Goal: Information Seeking & Learning: Learn about a topic

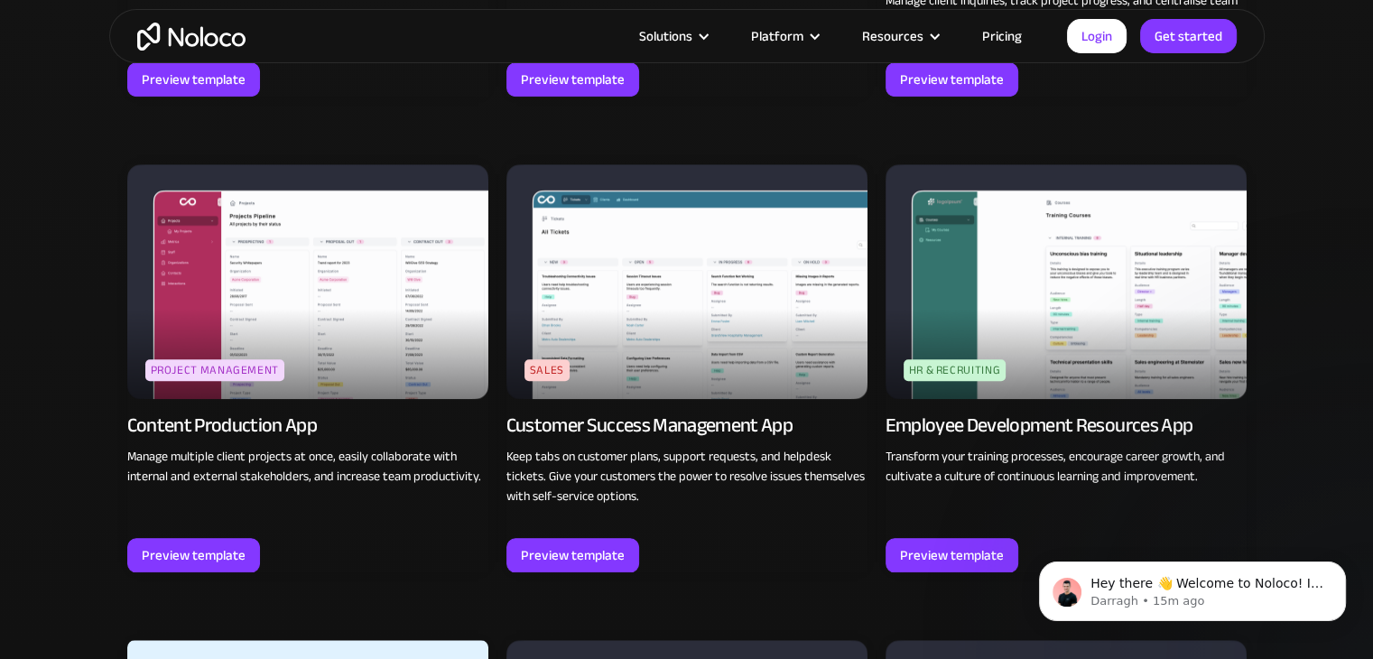
scroll to position [1561, 0]
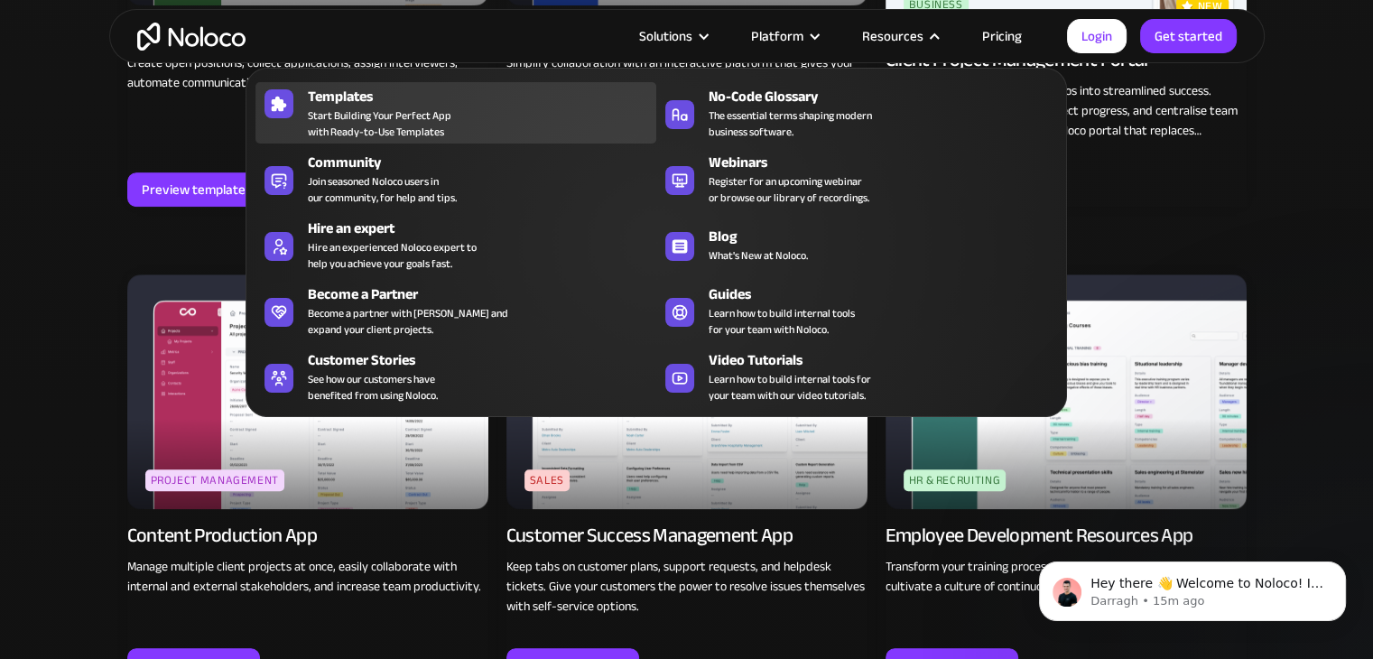
click at [430, 113] on span "Start Building Your Perfect App with Ready-to-Use Templates" at bounding box center [379, 123] width 143 height 32
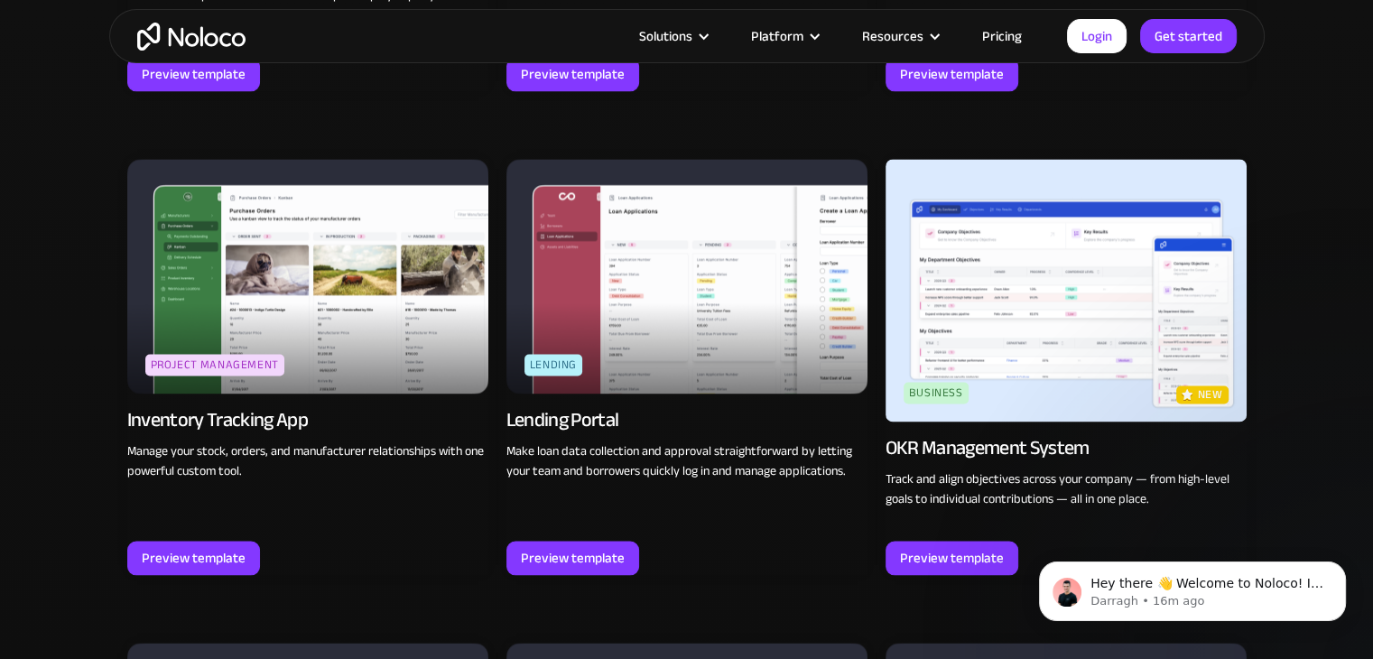
scroll to position [2657, 0]
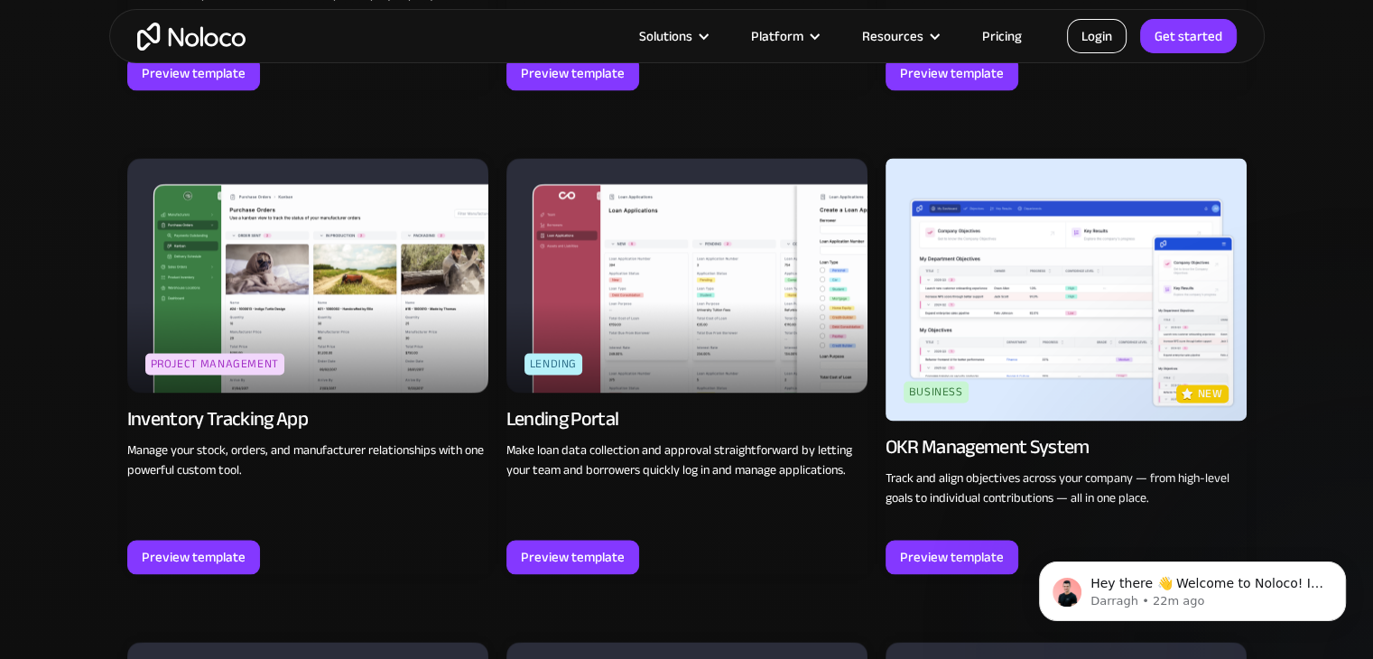
click at [1101, 23] on link "Login" at bounding box center [1097, 36] width 60 height 34
click at [1017, 38] on link "Pricing" at bounding box center [1001, 35] width 85 height 23
